Goal: Task Accomplishment & Management: Manage account settings

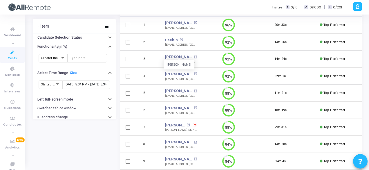
scroll to position [72, 0]
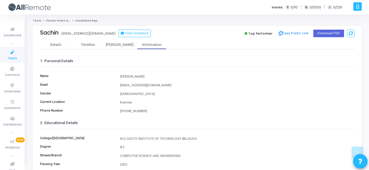
scroll to position [133, 0]
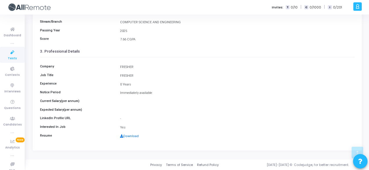
click at [133, 135] on link "Download" at bounding box center [129, 136] width 19 height 4
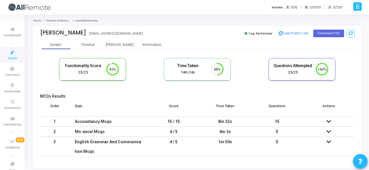
scroll to position [3, 2]
click at [156, 45] on div "Information" at bounding box center [152, 45] width 32 height 4
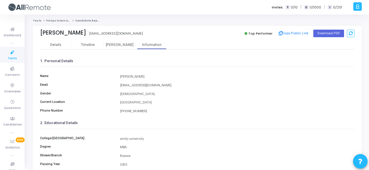
drag, startPoint x: 89, startPoint y: 32, endPoint x: 154, endPoint y: 32, distance: 64.6
click at [154, 32] on div "Kirti Maheshwari kirtimaheshwari2025@gmail.com kirtimaheshwari2025@gmail.com" at bounding box center [117, 33] width 154 height 8
copy div "[EMAIL_ADDRESS][DOMAIN_NAME]"
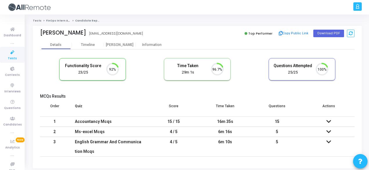
scroll to position [12, 14]
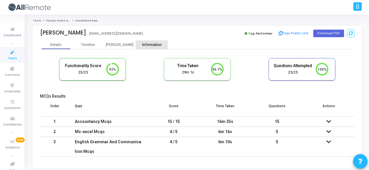
click at [148, 41] on div "Information" at bounding box center [152, 44] width 32 height 9
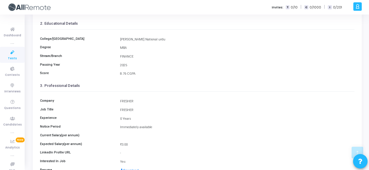
scroll to position [133, 0]
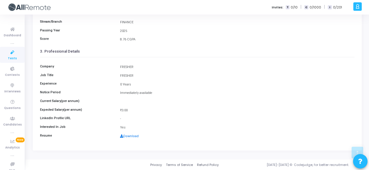
click at [128, 134] on link "Download" at bounding box center [129, 136] width 19 height 4
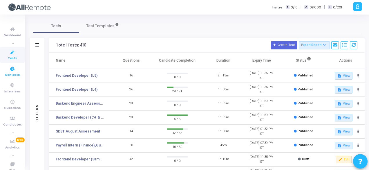
click at [12, 68] on icon at bounding box center [12, 68] width 12 height 7
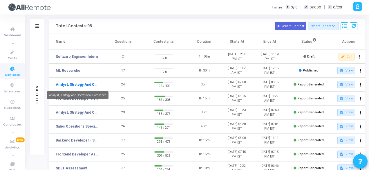
click at [84, 87] on mat-tooltip-component "Analyst, Strategy And Operational Excellence" at bounding box center [78, 95] width 70 height 16
click at [90, 85] on link "Analyst, Strategy And Operational Excellence" at bounding box center [77, 84] width 43 height 5
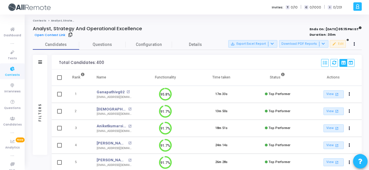
click at [41, 58] on div "Filters" at bounding box center [40, 62] width 14 height 14
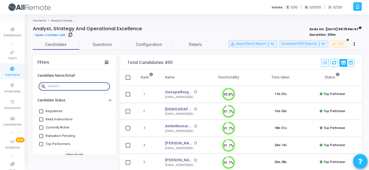
click at [68, 85] on input "text" at bounding box center [78, 85] width 60 height 3
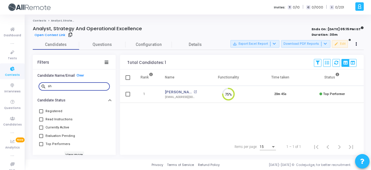
type input "s"
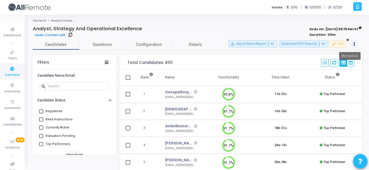
click at [351, 45] on button at bounding box center [354, 44] width 8 height 8
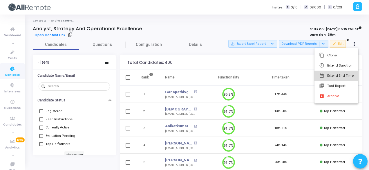
click at [341, 77] on button "date_range Extend End Time" at bounding box center [336, 75] width 44 height 10
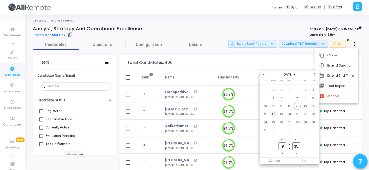
click at [274, 115] on span "18" at bounding box center [273, 113] width 7 height 7
click at [314, 161] on span "Set" at bounding box center [304, 160] width 30 height 6
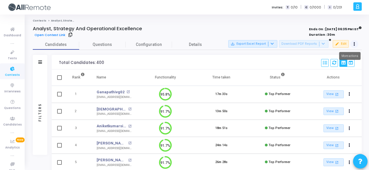
click at [357, 43] on button at bounding box center [354, 44] width 8 height 8
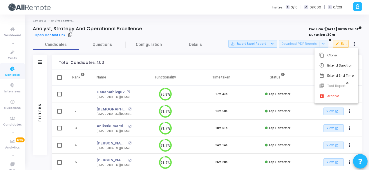
click at [69, 34] on div at bounding box center [184, 85] width 369 height 170
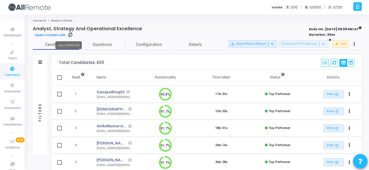
click at [68, 33] on icon at bounding box center [70, 34] width 4 height 3
click at [16, 72] on icon at bounding box center [12, 68] width 12 height 7
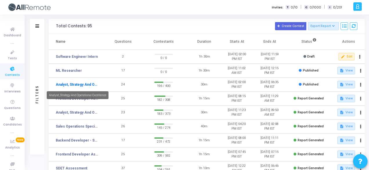
click at [92, 83] on link "Analyst, Strategy And Operational Excellence" at bounding box center [77, 84] width 43 height 5
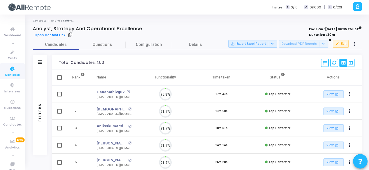
scroll to position [12, 14]
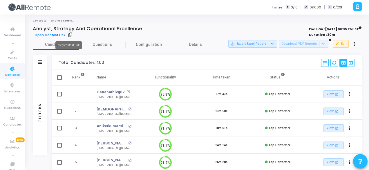
click at [69, 36] on icon at bounding box center [70, 34] width 4 height 3
click at [68, 35] on icon at bounding box center [70, 34] width 4 height 3
click at [68, 33] on icon at bounding box center [70, 34] width 4 height 3
click at [12, 74] on span "Contests" at bounding box center [12, 74] width 15 height 5
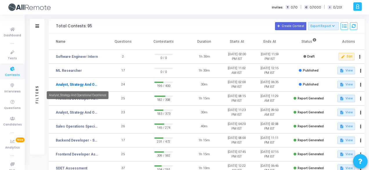
click at [92, 86] on link "Analyst, Strategy And Operational Excellence" at bounding box center [77, 84] width 43 height 5
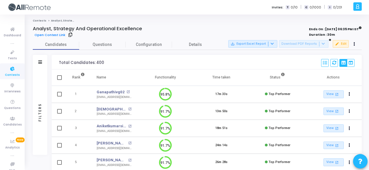
scroll to position [3, 2]
click at [69, 33] on icon at bounding box center [70, 34] width 4 height 3
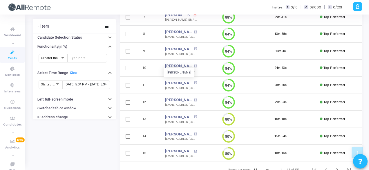
scroll to position [180, 0]
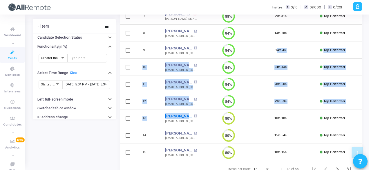
drag, startPoint x: 184, startPoint y: 111, endPoint x: 183, endPoint y: 115, distance: 4.3
click at [183, 115] on tbody "1 Kanishk Gupta open_in_new gkanishk2003@gmail.com 96% 20m 33s Top Performer Vi…" at bounding box center [240, 33] width 241 height 255
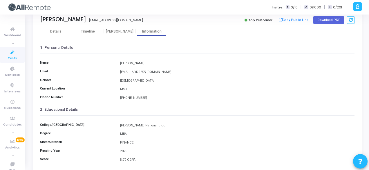
scroll to position [11, 0]
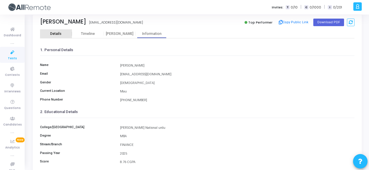
click at [60, 33] on div "Details" at bounding box center [55, 34] width 11 height 4
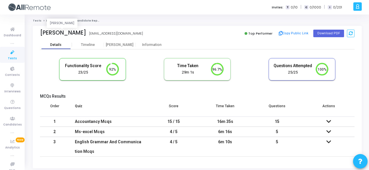
scroll to position [12, 14]
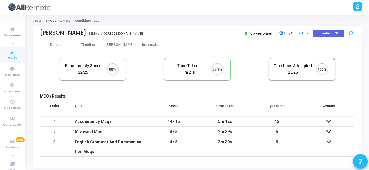
scroll to position [12, 14]
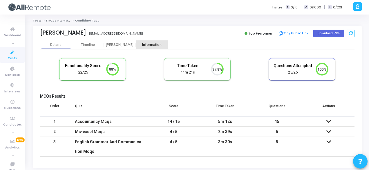
click at [147, 44] on div "Information" at bounding box center [152, 45] width 32 height 4
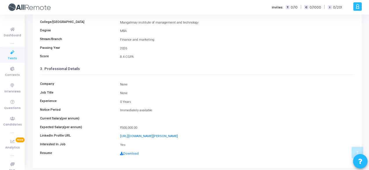
scroll to position [133, 0]
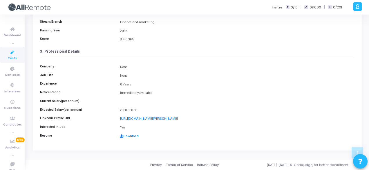
click at [132, 138] on link "Download" at bounding box center [129, 136] width 19 height 4
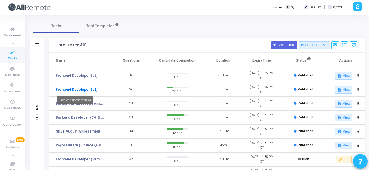
click at [88, 89] on link "Frontend Developer (L4)" at bounding box center [77, 89] width 42 height 5
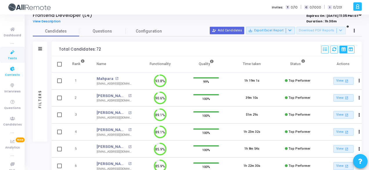
click at [19, 77] on link "Contests" at bounding box center [12, 71] width 25 height 16
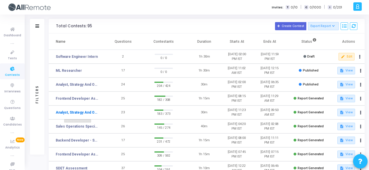
click at [83, 111] on link "Analyst, Strategy And Operational Excellence" at bounding box center [77, 112] width 43 height 5
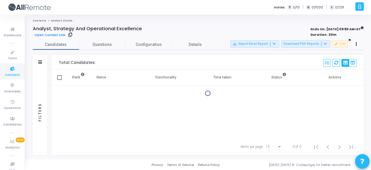
click at [43, 62] on div "Filters" at bounding box center [40, 62] width 14 height 14
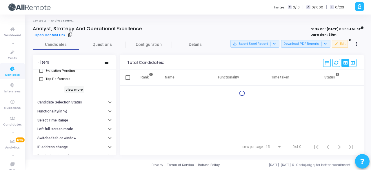
scroll to position [67, 0]
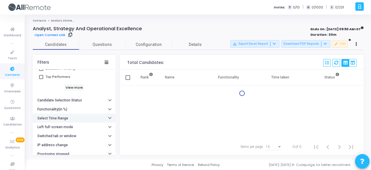
click at [89, 114] on button "Select Time Range" at bounding box center [74, 117] width 83 height 9
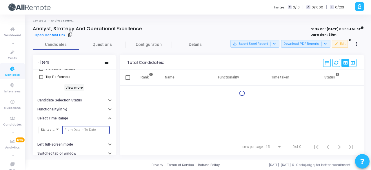
click at [94, 128] on input "text" at bounding box center [86, 129] width 43 height 3
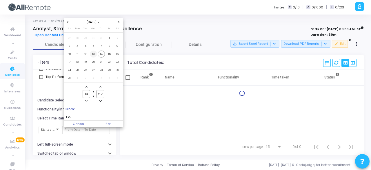
click at [94, 55] on span "13" at bounding box center [93, 53] width 7 height 7
click at [101, 55] on span "14" at bounding box center [101, 53] width 7 height 7
click at [113, 120] on span "Set" at bounding box center [108, 123] width 30 height 6
type input "[DATE] 7:57 PM - [DATE] 7:57 PM"
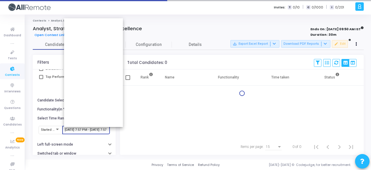
scroll to position [0, 18]
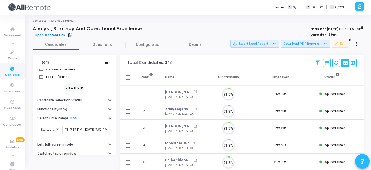
click at [12, 70] on icon at bounding box center [12, 68] width 12 height 7
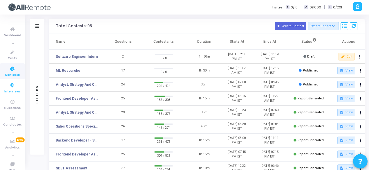
click at [14, 86] on icon at bounding box center [12, 85] width 12 height 7
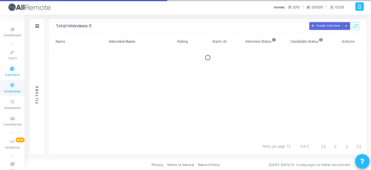
click at [11, 70] on icon at bounding box center [12, 68] width 12 height 7
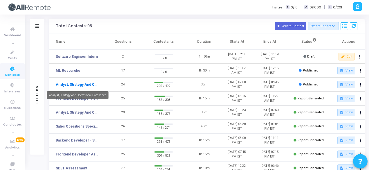
click at [85, 85] on link "Analyst, Strategy And Operational Excellence" at bounding box center [77, 84] width 43 height 5
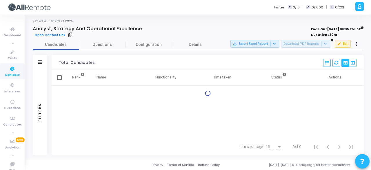
click at [40, 64] on div at bounding box center [40, 62] width 4 height 5
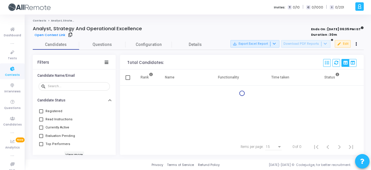
click at [115, 114] on div "Candidate Name/Email search Candidate Status Registered Read Instructions Curre…" at bounding box center [74, 111] width 83 height 85
click at [115, 113] on div "Candidate Name/Email search Candidate Status Registered Read Instructions Curre…" at bounding box center [74, 111] width 83 height 85
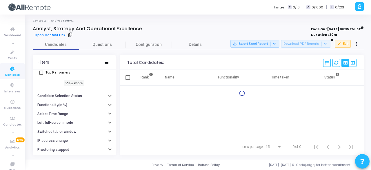
scroll to position [74, 0]
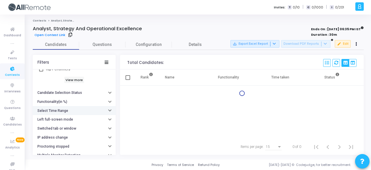
click at [83, 108] on button "Select Time Range" at bounding box center [74, 110] width 83 height 9
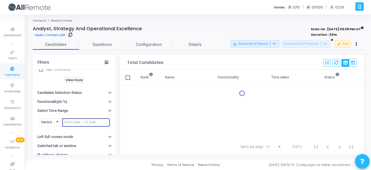
click at [89, 120] on input "text" at bounding box center [86, 121] width 43 height 3
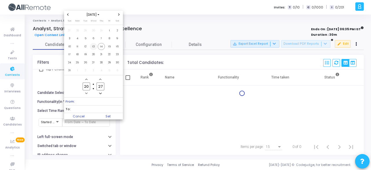
click at [92, 49] on span "13" at bounding box center [93, 46] width 7 height 7
click at [100, 48] on span "14" at bounding box center [101, 46] width 7 height 7
click at [106, 117] on span "Set" at bounding box center [108, 116] width 30 height 6
type input "8/13/2025, 8:27 PM - 8/14/2025, 8:27 PM"
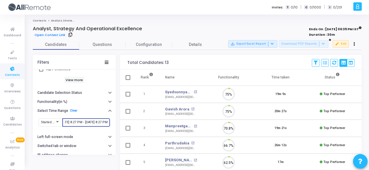
scroll to position [12, 14]
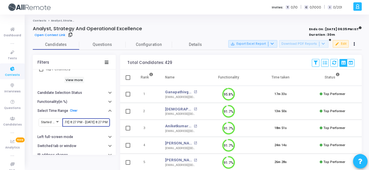
click at [91, 121] on input "8/13/2025, 8:27 PM - 8/14/2025, 8:27 PM" at bounding box center [86, 121] width 43 height 3
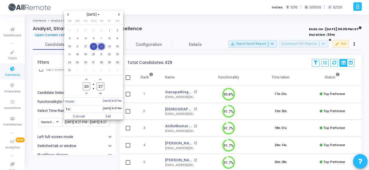
click at [94, 47] on span "13" at bounding box center [93, 46] width 7 height 7
click at [99, 47] on span "14" at bounding box center [101, 46] width 7 height 7
click at [110, 118] on span "Set" at bounding box center [108, 116] width 30 height 6
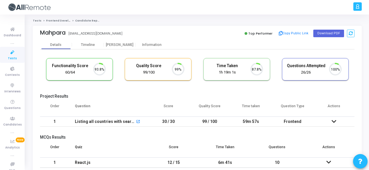
scroll to position [12, 14]
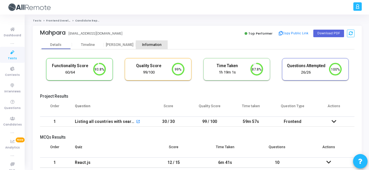
click at [140, 40] on div "Information" at bounding box center [152, 44] width 32 height 9
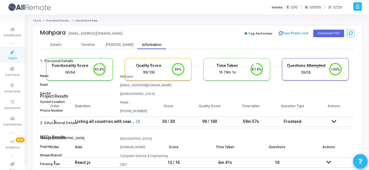
scroll to position [133, 0]
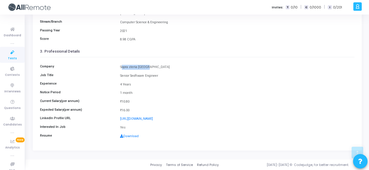
drag, startPoint x: 121, startPoint y: 67, endPoint x: 149, endPoint y: 67, distance: 27.8
click at [149, 67] on div "Sopra steria India" at bounding box center [237, 67] width 240 height 5
copy div "Sopra steria India"
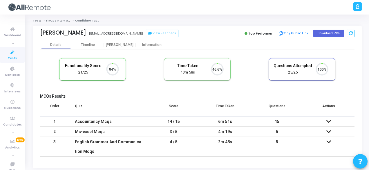
scroll to position [12, 14]
click at [145, 43] on div "Information" at bounding box center [152, 45] width 32 height 4
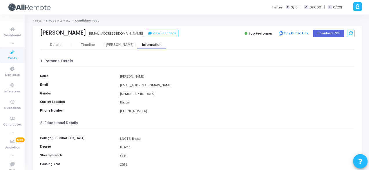
scroll to position [133, 0]
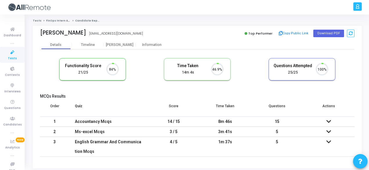
scroll to position [12, 14]
click at [151, 44] on div "Information" at bounding box center [152, 45] width 32 height 4
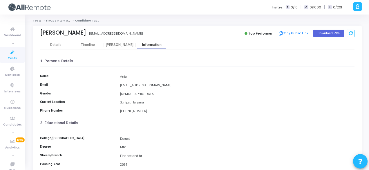
scroll to position [133, 0]
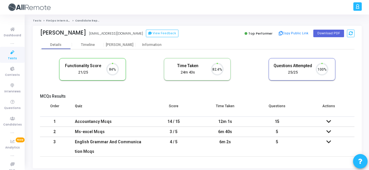
scroll to position [12, 14]
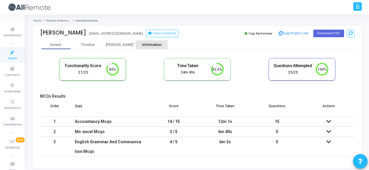
click at [155, 42] on div "Information" at bounding box center [152, 44] width 32 height 9
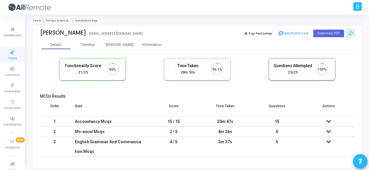
scroll to position [12, 14]
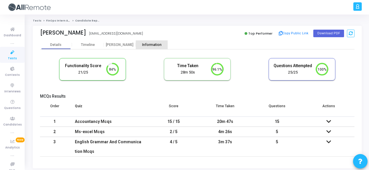
click at [151, 41] on div "Information" at bounding box center [152, 44] width 32 height 9
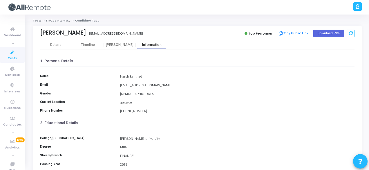
scroll to position [133, 0]
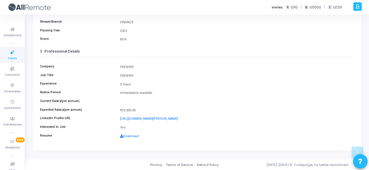
click at [128, 136] on link "Download" at bounding box center [129, 136] width 19 height 4
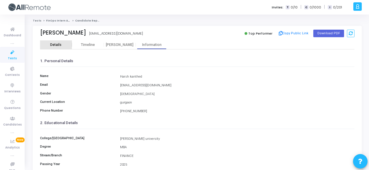
click at [65, 44] on div "Details" at bounding box center [56, 45] width 32 height 4
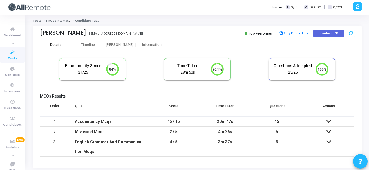
scroll to position [12, 14]
click at [121, 45] on div "[PERSON_NAME]" at bounding box center [120, 45] width 32 height 4
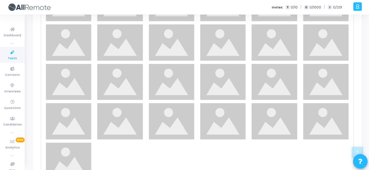
scroll to position [195, 0]
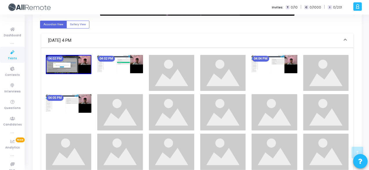
click at [69, 77] on div "04:02 PM" at bounding box center [68, 73] width 51 height 36
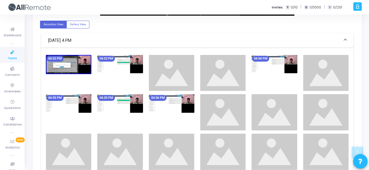
click at [96, 78] on div "04:02 PM" at bounding box center [119, 73] width 51 height 36
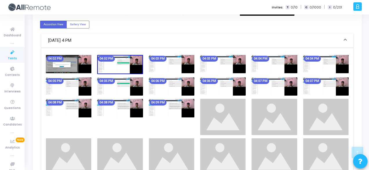
click at [277, 91] on img at bounding box center [273, 86] width 45 height 19
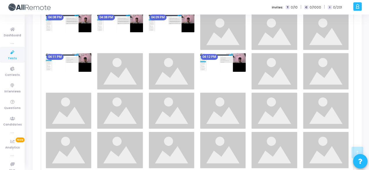
scroll to position [281, 0]
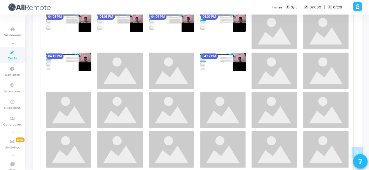
click at [214, 69] on img at bounding box center [222, 61] width 45 height 19
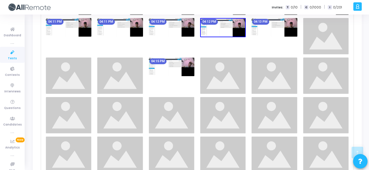
scroll to position [423, 0]
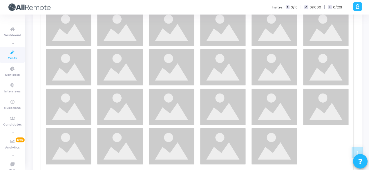
click at [216, 71] on img at bounding box center [222, 67] width 45 height 36
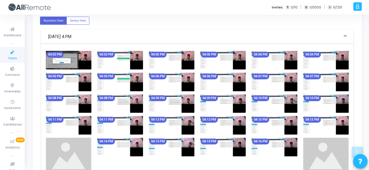
scroll to position [298, 0]
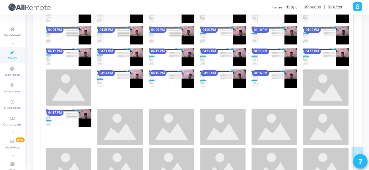
click at [282, 74] on img at bounding box center [273, 78] width 45 height 19
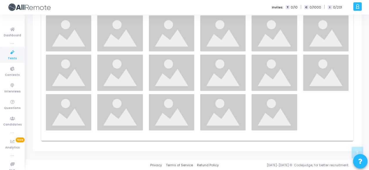
scroll to position [422, 0]
click at [224, 35] on img at bounding box center [222, 34] width 45 height 36
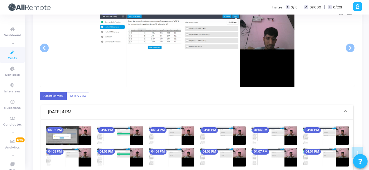
scroll to position [0, 0]
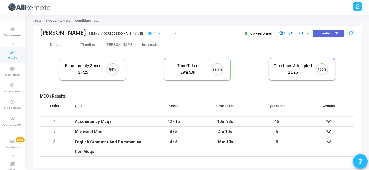
scroll to position [12, 14]
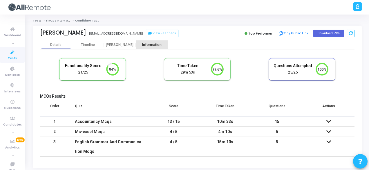
click at [159, 45] on div "Information" at bounding box center [152, 45] width 32 height 4
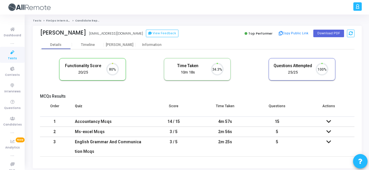
scroll to position [12, 14]
click at [152, 47] on div "Information" at bounding box center [152, 44] width 32 height 9
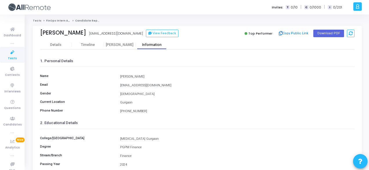
scroll to position [133, 0]
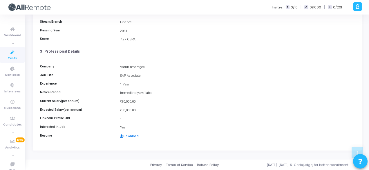
click at [133, 134] on link "Download" at bounding box center [129, 136] width 19 height 4
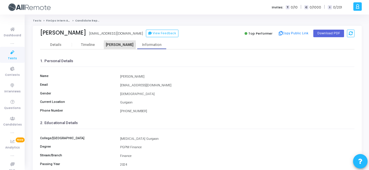
click at [114, 45] on div "[PERSON_NAME]" at bounding box center [120, 45] width 32 height 4
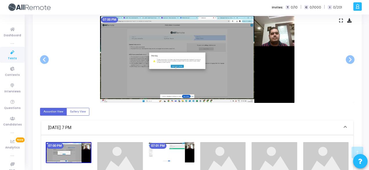
scroll to position [265, 0]
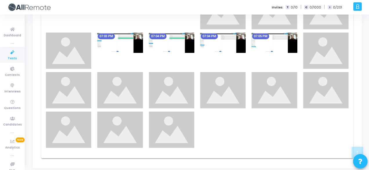
click at [239, 37] on img at bounding box center [222, 42] width 45 height 20
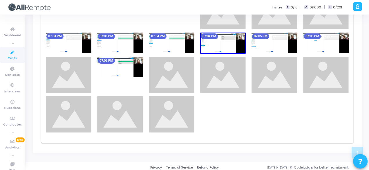
click at [249, 83] on div at bounding box center [273, 75] width 51 height 36
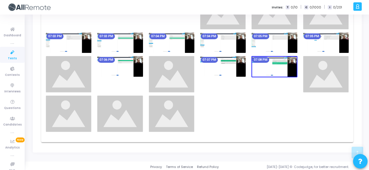
click at [237, 69] on img at bounding box center [222, 66] width 45 height 20
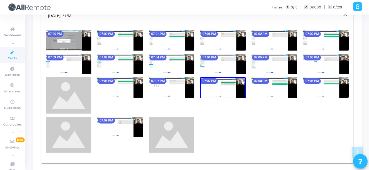
scroll to position [230, 0]
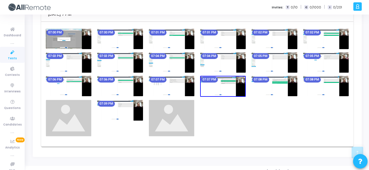
click at [129, 125] on div "07:09 PM" at bounding box center [119, 118] width 51 height 36
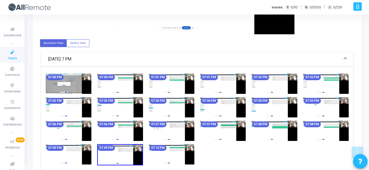
scroll to position [191, 0]
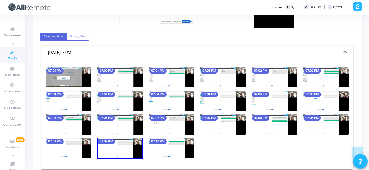
click at [66, 146] on img at bounding box center [68, 147] width 45 height 20
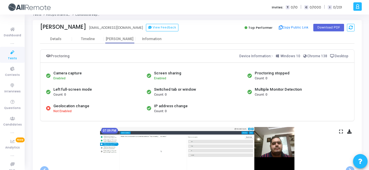
scroll to position [0, 0]
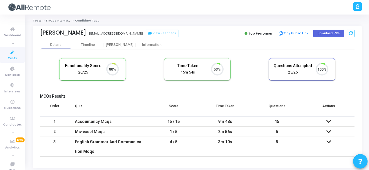
scroll to position [12, 14]
click at [156, 42] on div "Information" at bounding box center [152, 44] width 32 height 9
